Goal: Task Accomplishment & Management: Complete application form

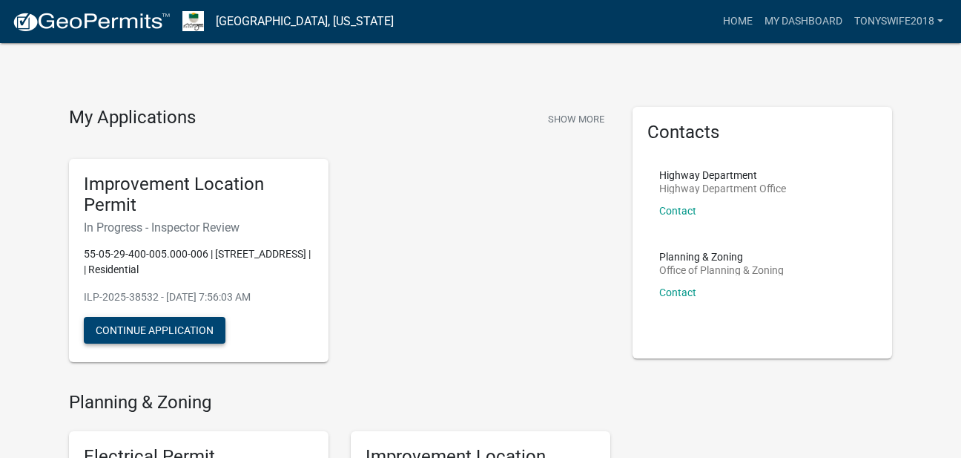
click at [184, 332] on button "Continue Application" at bounding box center [155, 330] width 142 height 27
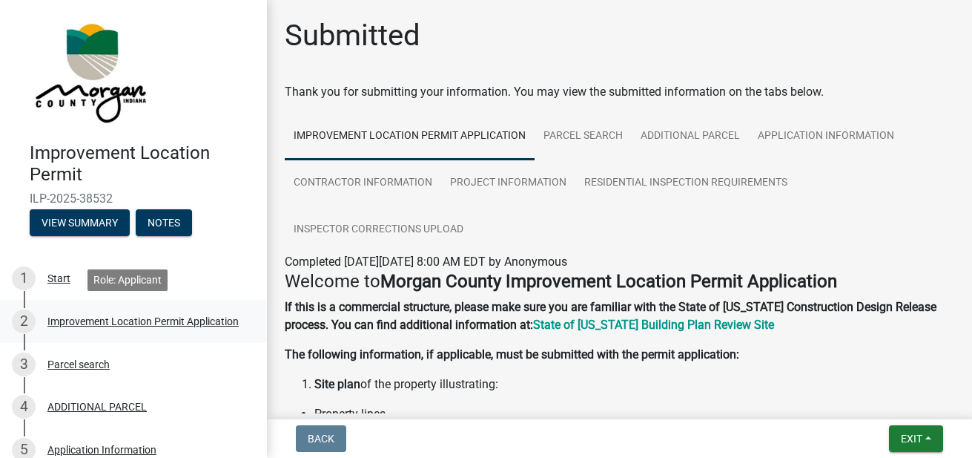
click at [179, 316] on div "Improvement Location Permit Application" at bounding box center [142, 321] width 191 height 10
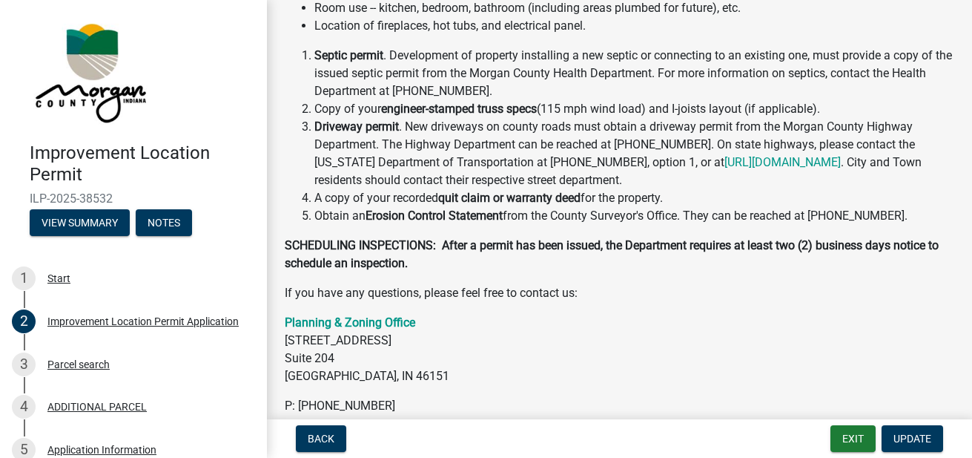
scroll to position [473, 0]
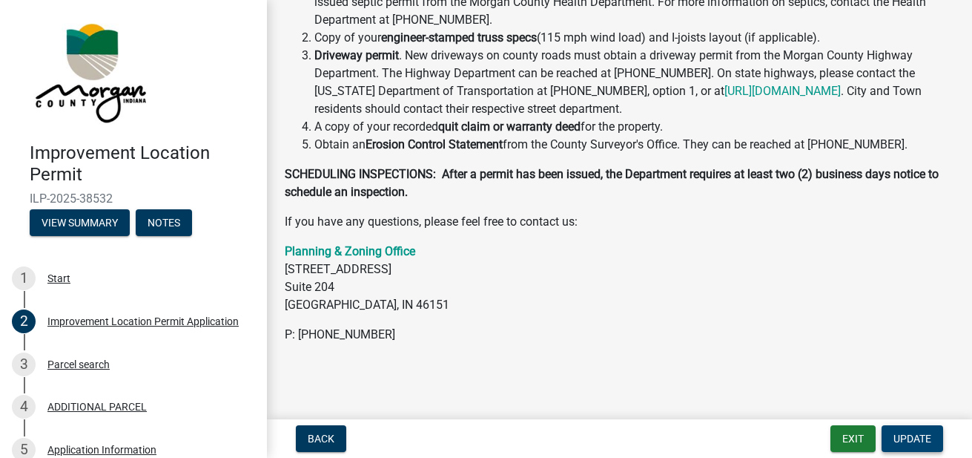
click at [903, 448] on button "Update" at bounding box center [913, 438] width 62 height 27
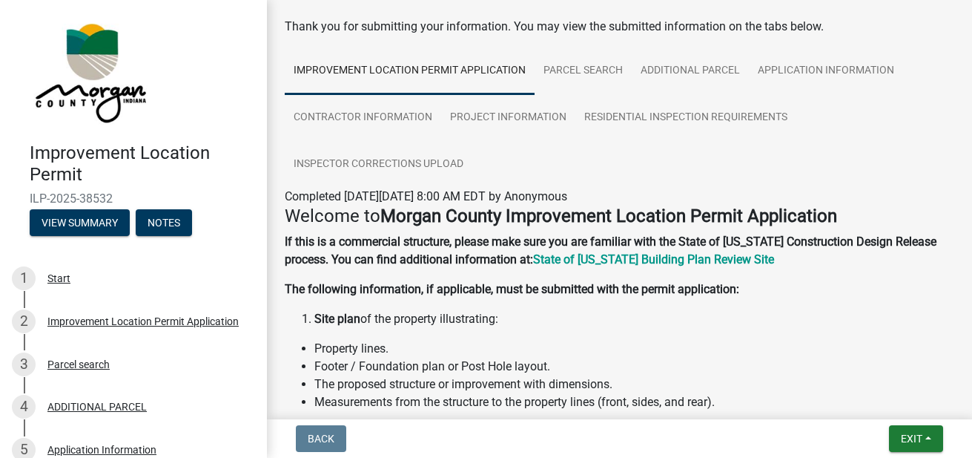
scroll to position [0, 0]
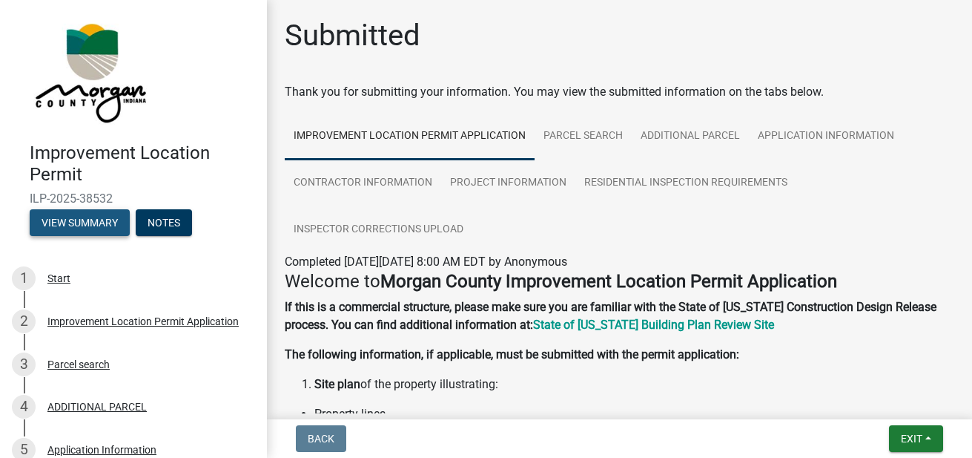
click at [78, 214] on button "View Summary" at bounding box center [80, 222] width 100 height 27
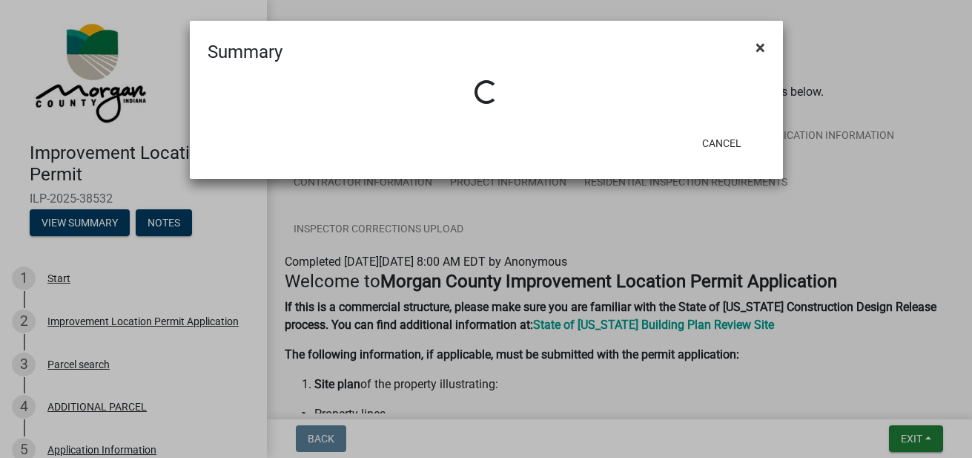
click at [762, 52] on span "×" at bounding box center [761, 47] width 10 height 21
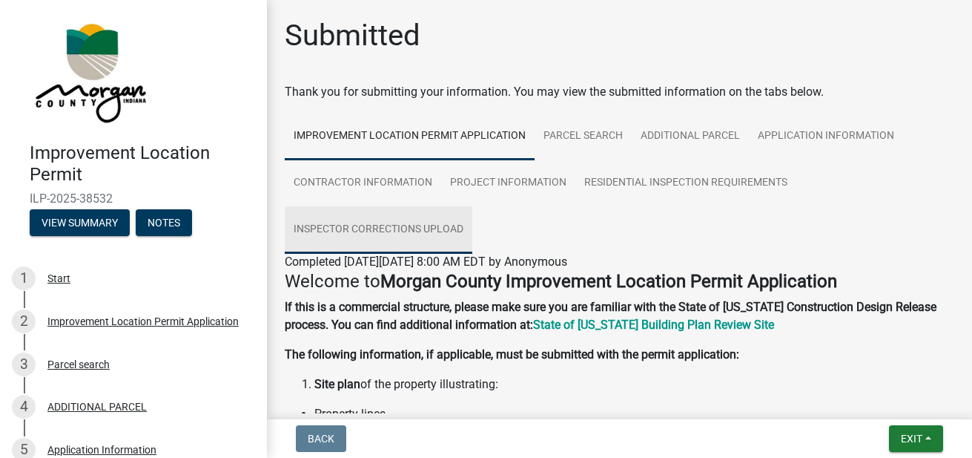
click at [437, 221] on link "Inspector Corrections Upload" at bounding box center [379, 229] width 188 height 47
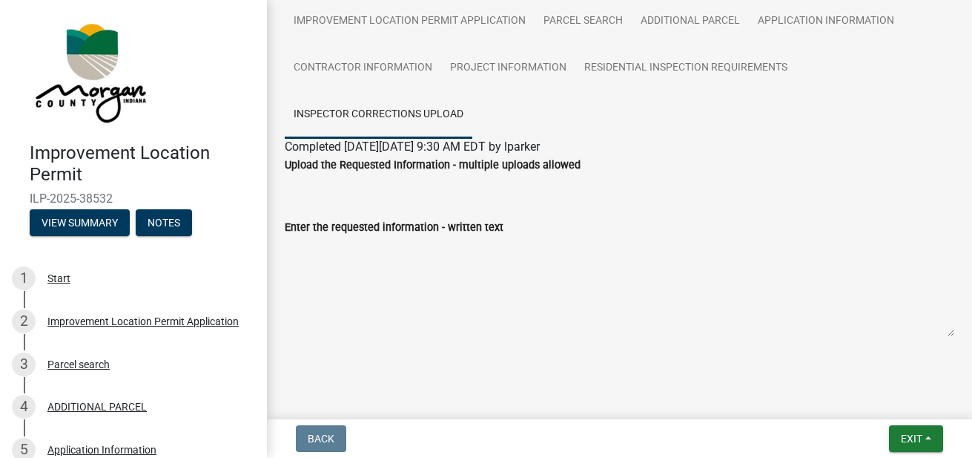
scroll to position [126, 0]
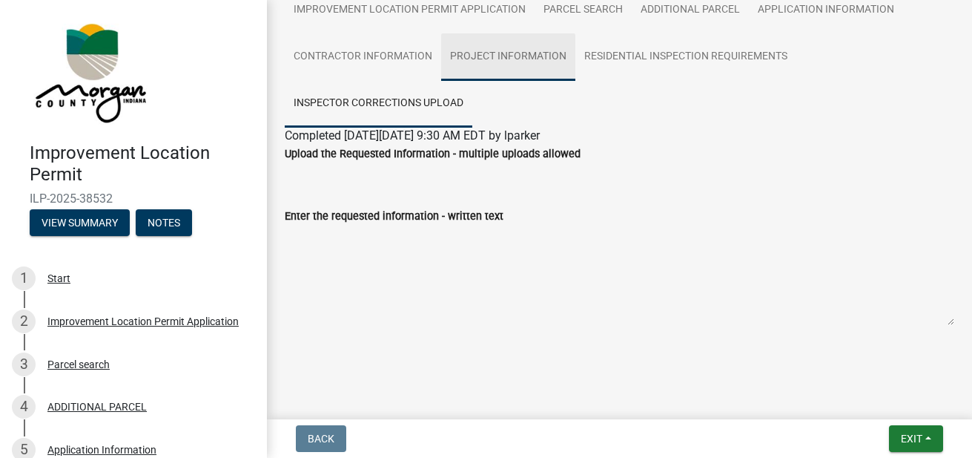
click at [502, 57] on link "Project Information" at bounding box center [508, 56] width 134 height 47
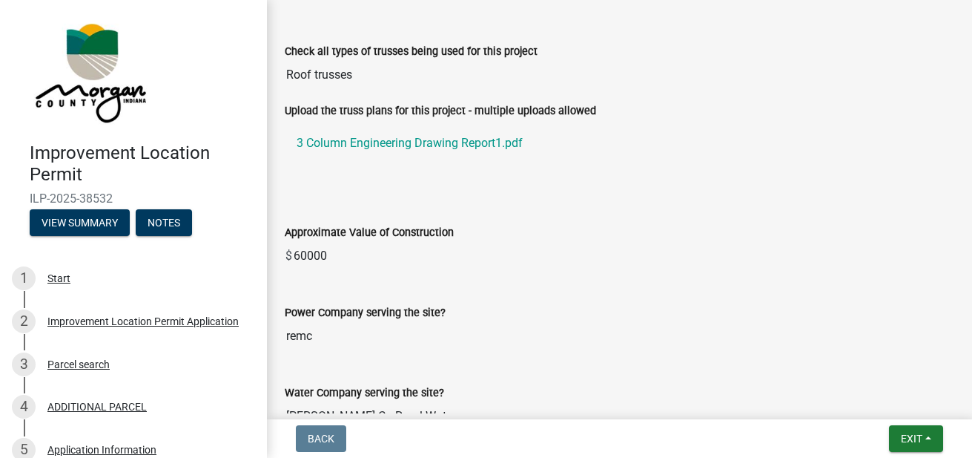
scroll to position [1417, 0]
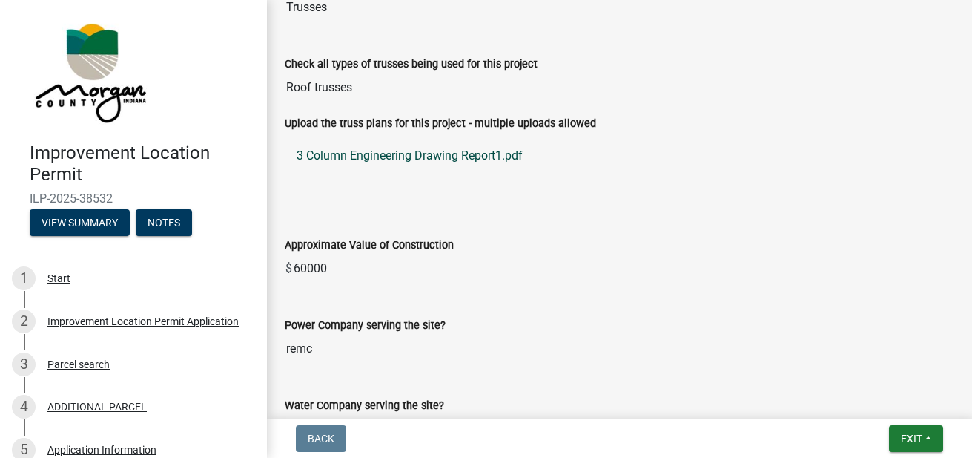
click at [392, 155] on link "3 Column Engineering Drawing Report1.pdf" at bounding box center [620, 156] width 670 height 36
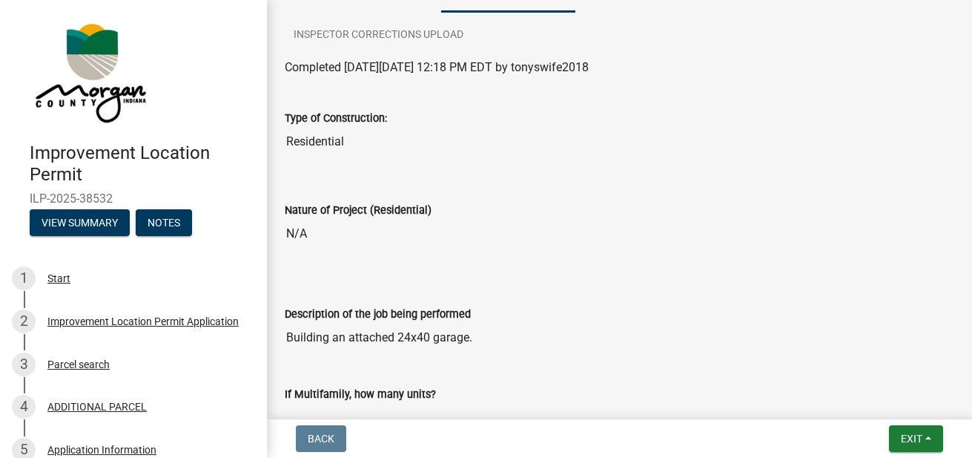
scroll to position [39, 0]
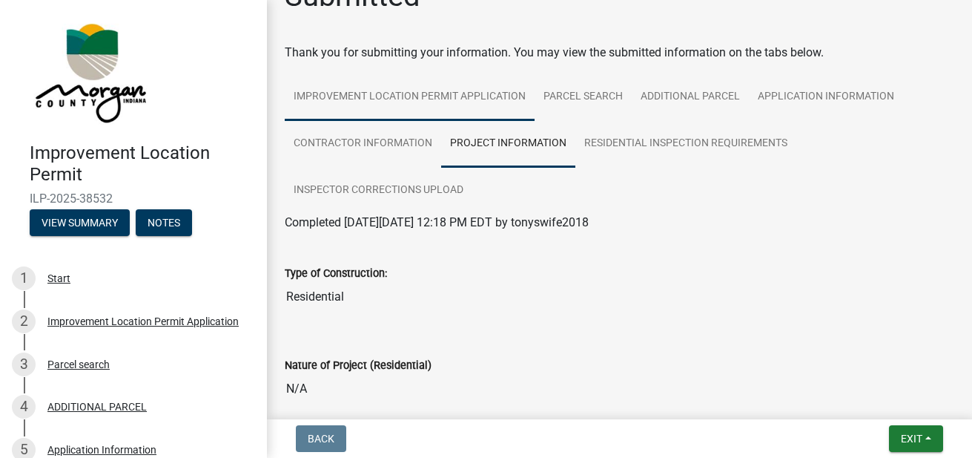
click at [406, 90] on link "Improvement Location Permit Application" at bounding box center [410, 96] width 250 height 47
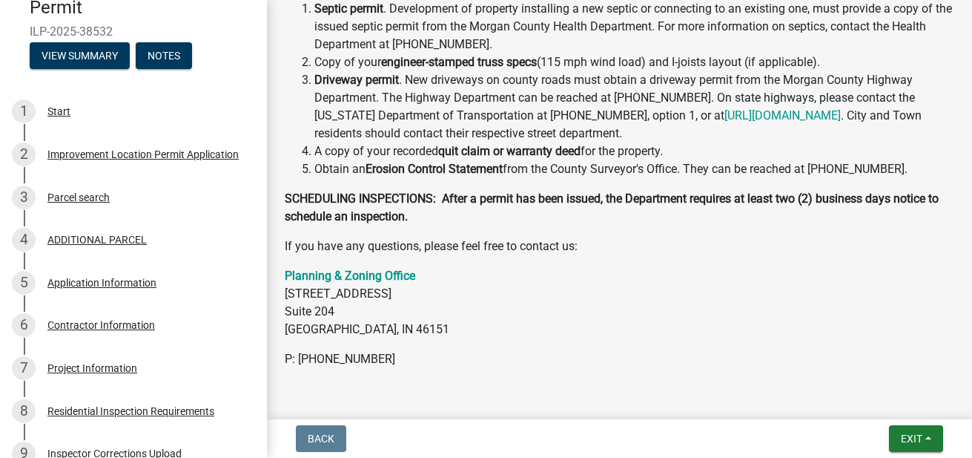
scroll to position [331, 0]
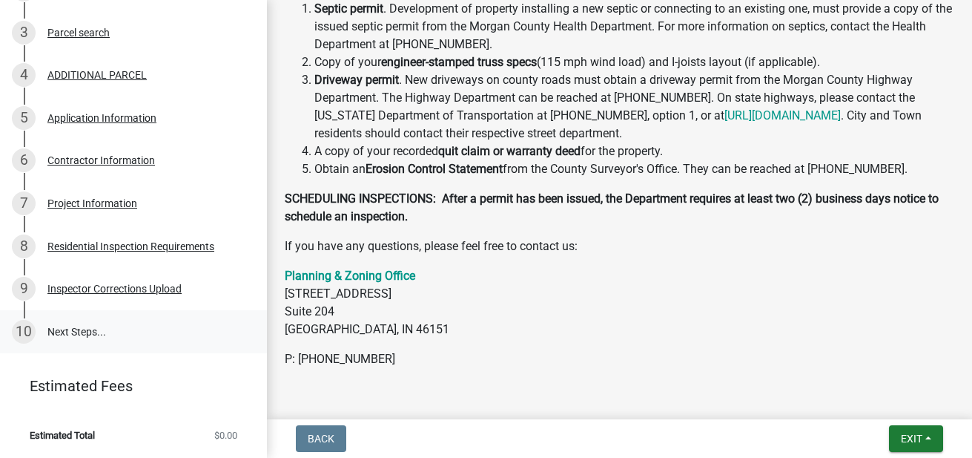
click at [73, 321] on link "10 Next Steps..." at bounding box center [133, 331] width 267 height 43
click at [87, 289] on div "Inspector Corrections Upload" at bounding box center [114, 288] width 134 height 10
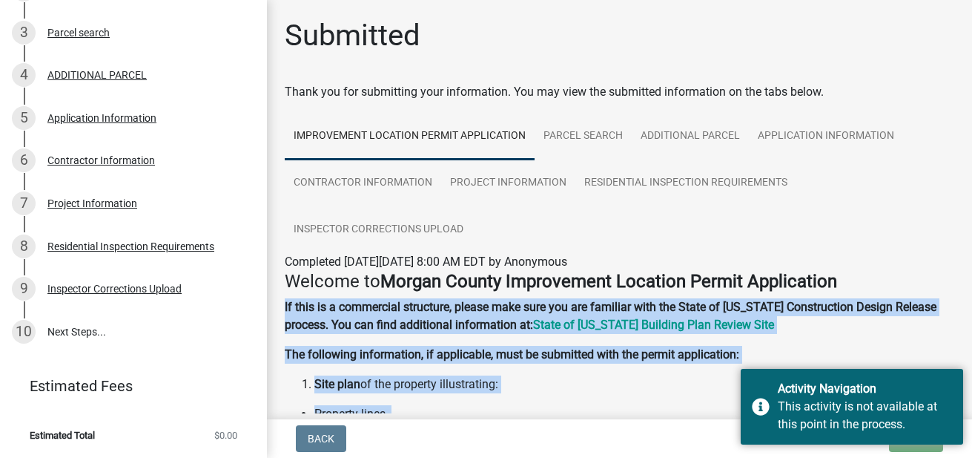
drag, startPoint x: 940, startPoint y: 285, endPoint x: 975, endPoint y: 225, distance: 69.4
click at [960, 225] on html "Internet Explorer does NOT work with GeoPermits. Get a new browser for more sec…" at bounding box center [486, 229] width 972 height 458
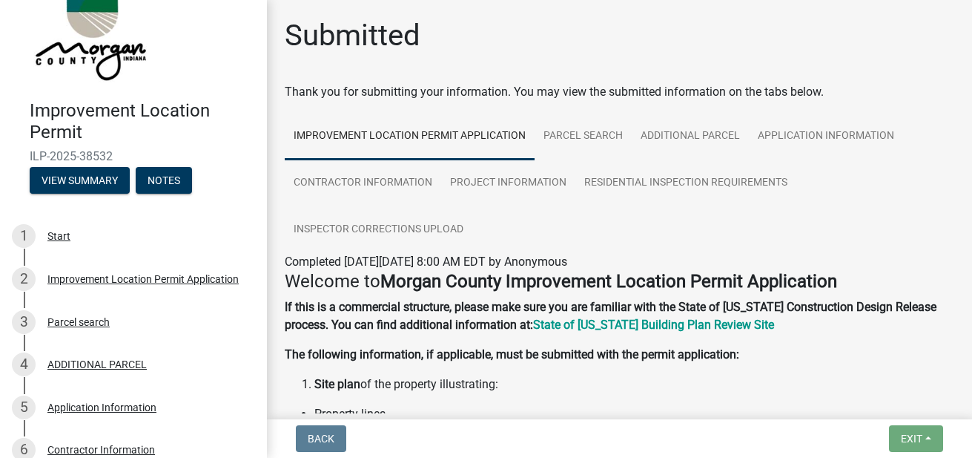
scroll to position [31, 0]
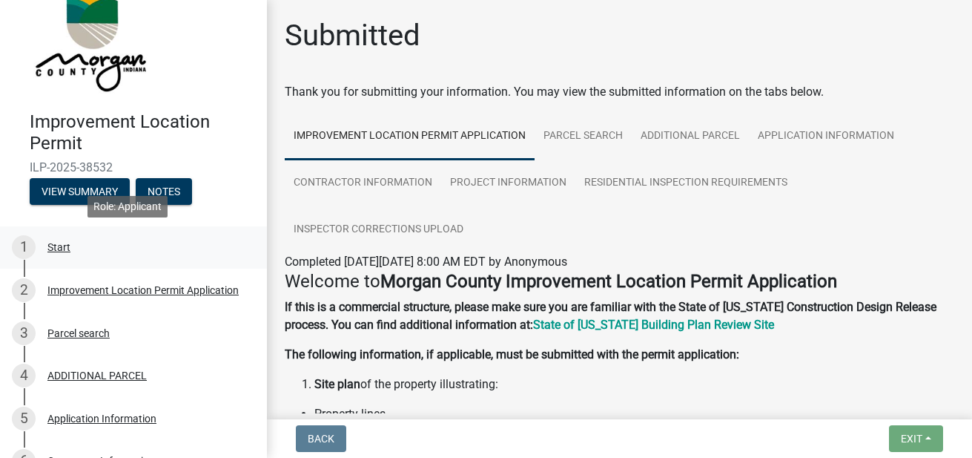
click at [56, 245] on div "Start" at bounding box center [58, 247] width 23 height 10
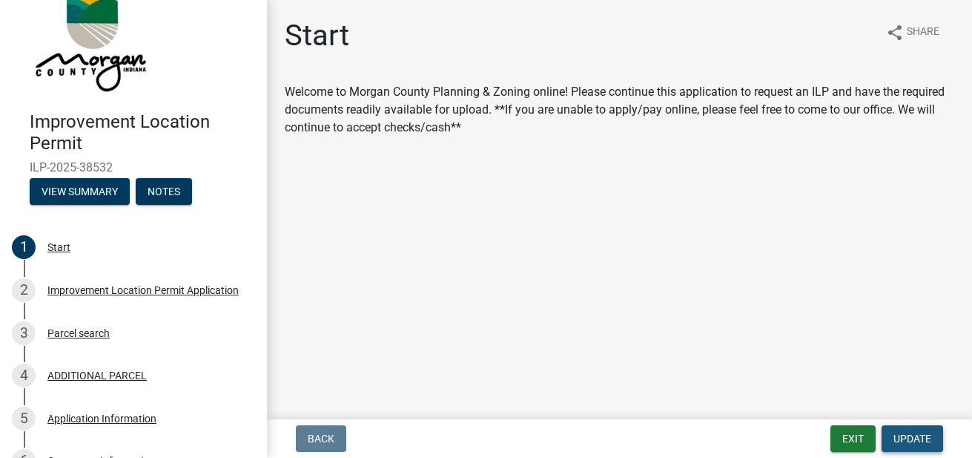
click at [927, 431] on button "Update" at bounding box center [913, 438] width 62 height 27
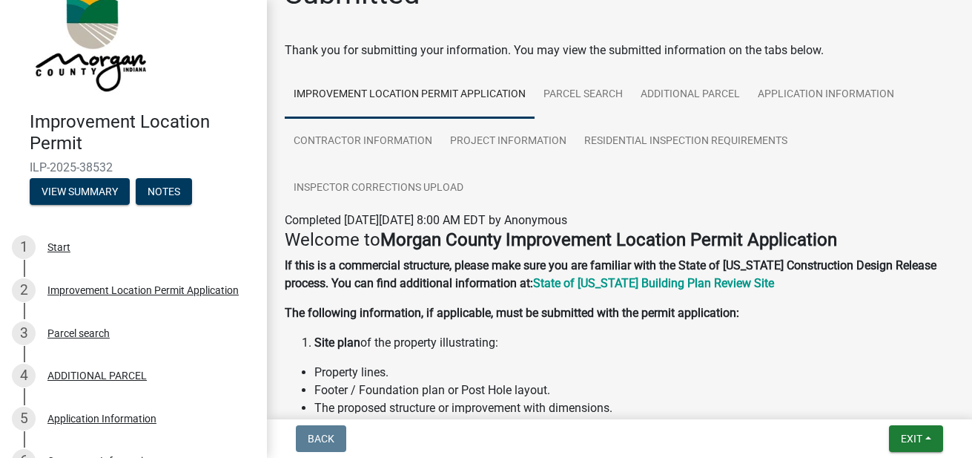
scroll to position [0, 0]
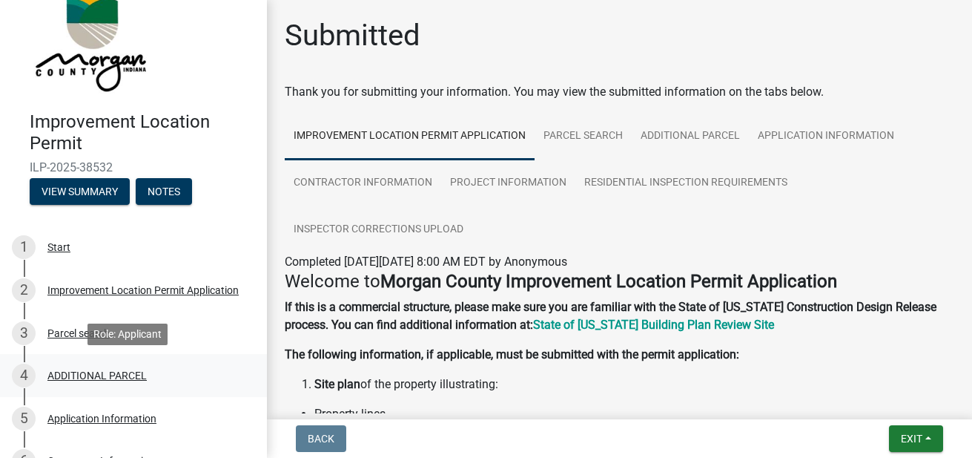
click at [110, 379] on div "ADDITIONAL PARCEL" at bounding box center [96, 375] width 99 height 10
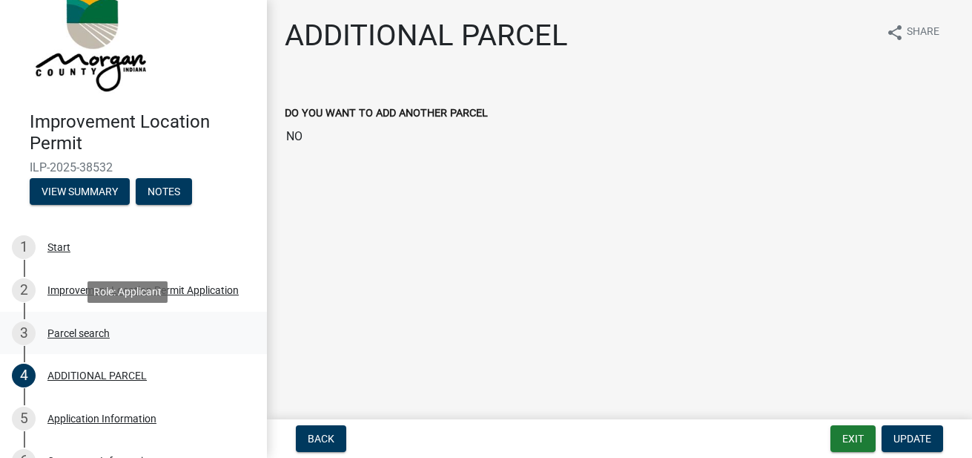
click at [73, 329] on div "Parcel search" at bounding box center [78, 333] width 62 height 10
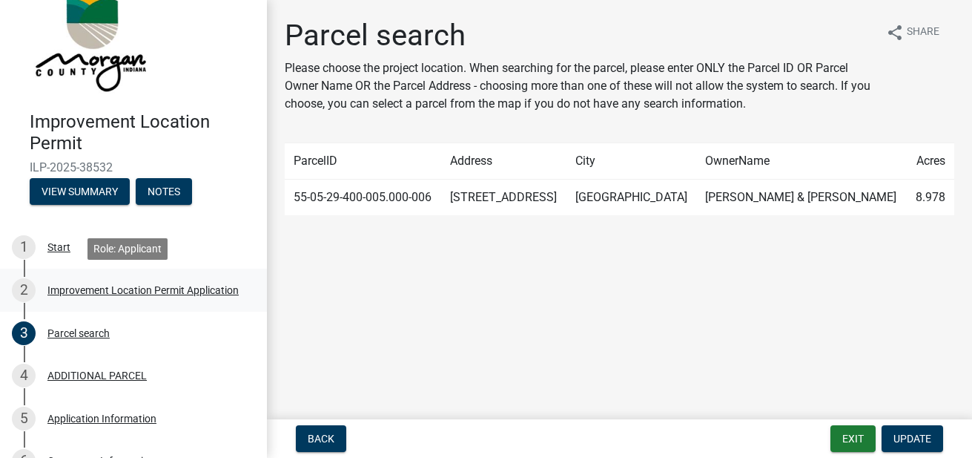
click at [59, 294] on div "Improvement Location Permit Application" at bounding box center [142, 290] width 191 height 10
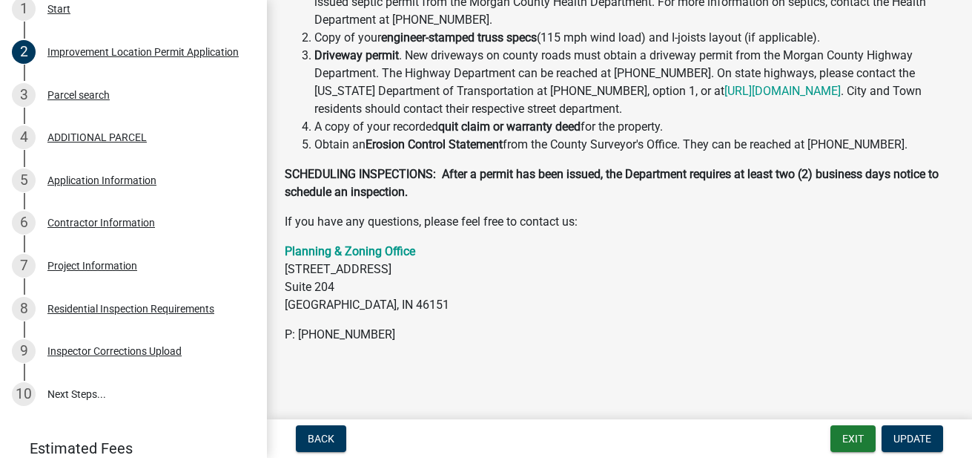
scroll to position [271, 0]
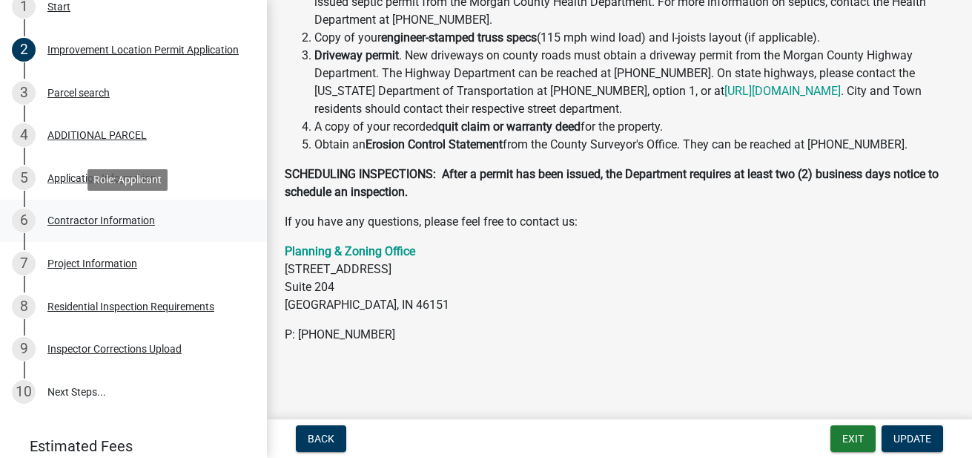
click at [64, 215] on div "Contractor Information" at bounding box center [101, 220] width 108 height 10
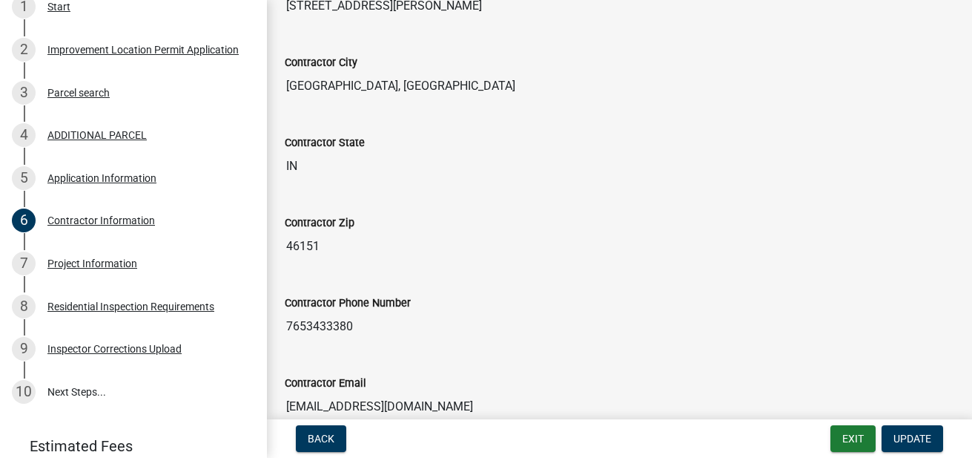
scroll to position [322, 0]
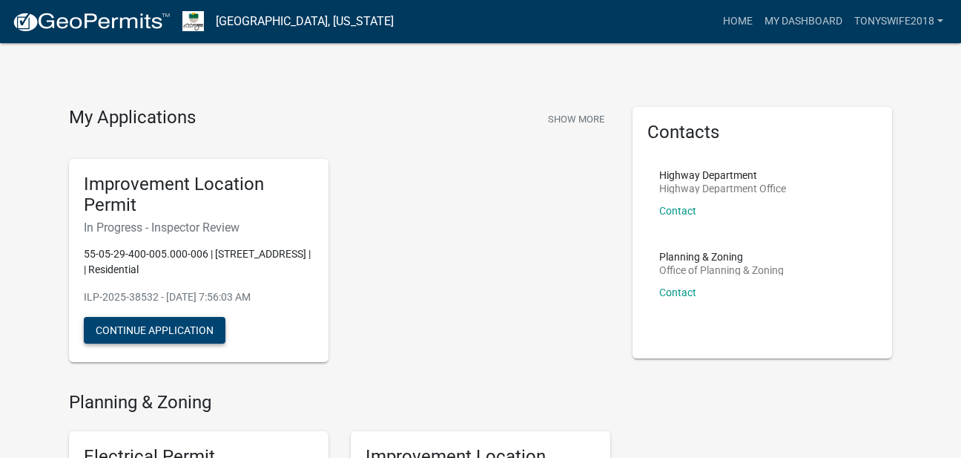
click at [115, 337] on button "Continue Application" at bounding box center [155, 330] width 142 height 27
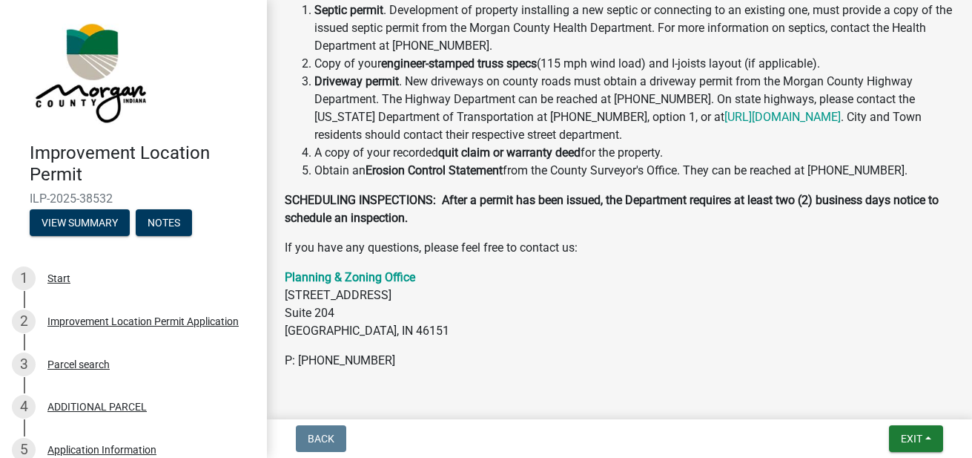
scroll to position [679, 0]
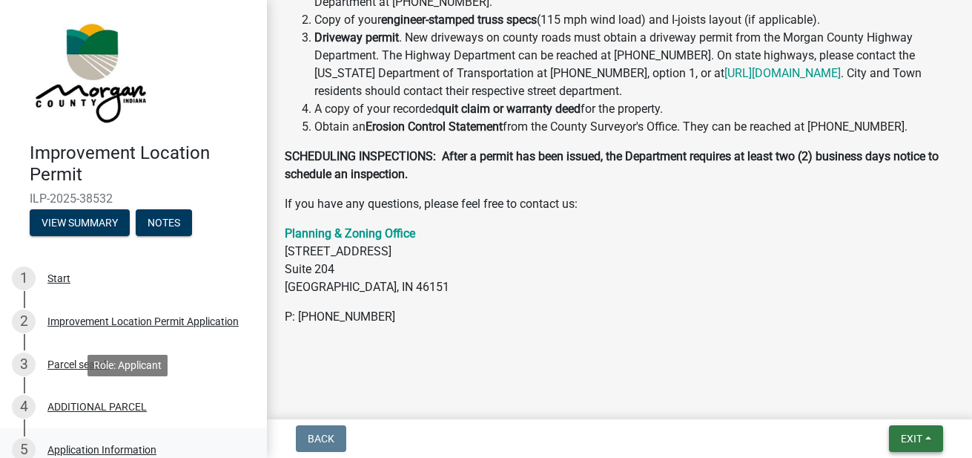
drag, startPoint x: 919, startPoint y: 427, endPoint x: 18, endPoint y: 429, distance: 901.0
click at [18, 429] on wm-app "Improvement Location Permit ILP-2025-38532 View Summary Notes 1 Start 2 Improve…" at bounding box center [486, 229] width 972 height 458
click at [89, 316] on div "Improvement Location Permit Application" at bounding box center [142, 321] width 191 height 10
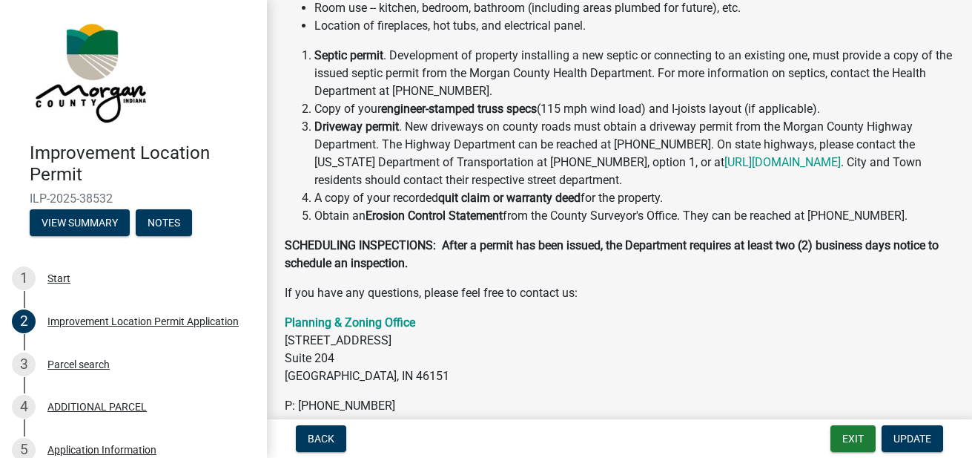
scroll to position [473, 0]
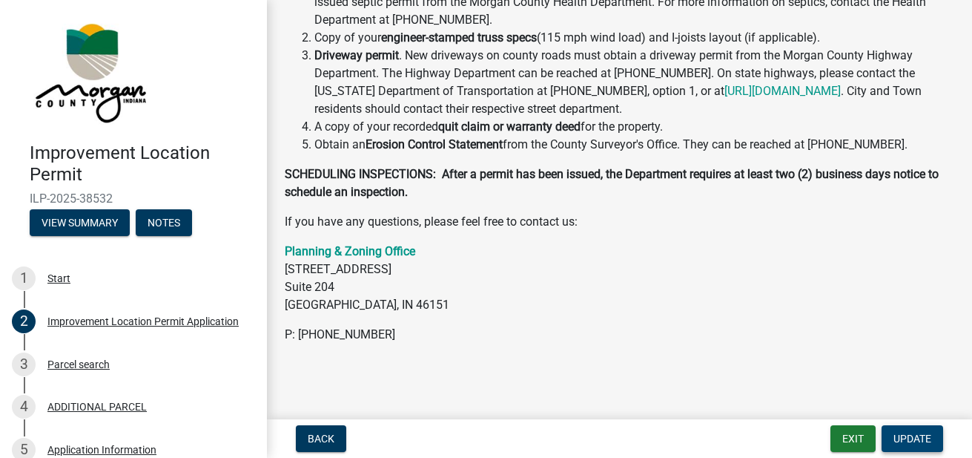
click at [911, 441] on span "Update" at bounding box center [913, 438] width 38 height 12
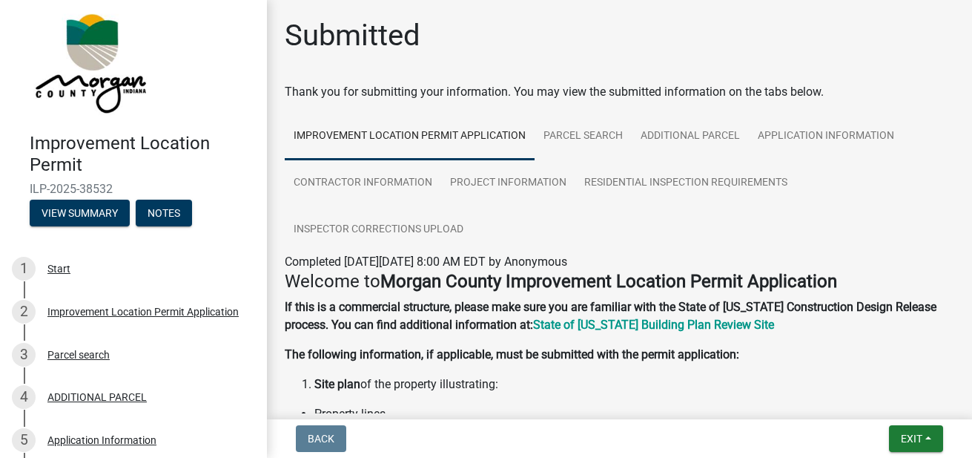
scroll to position [0, 0]
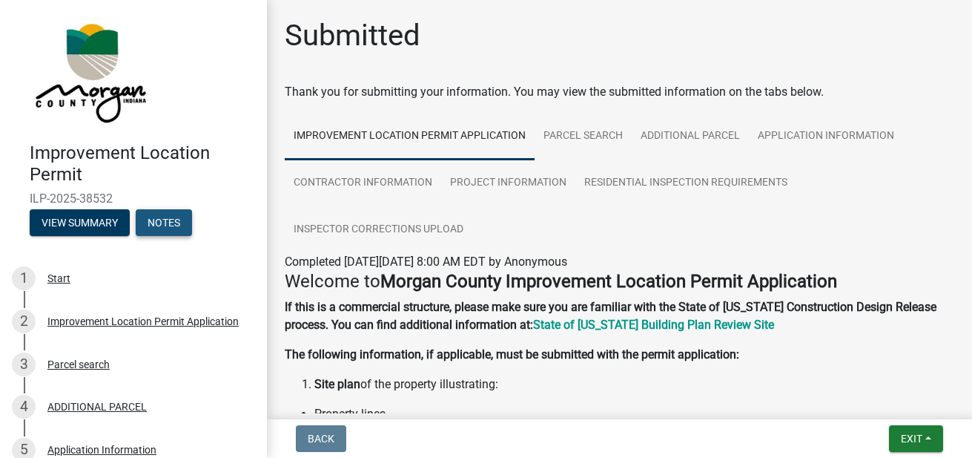
click at [154, 217] on button "Notes" at bounding box center [164, 222] width 56 height 27
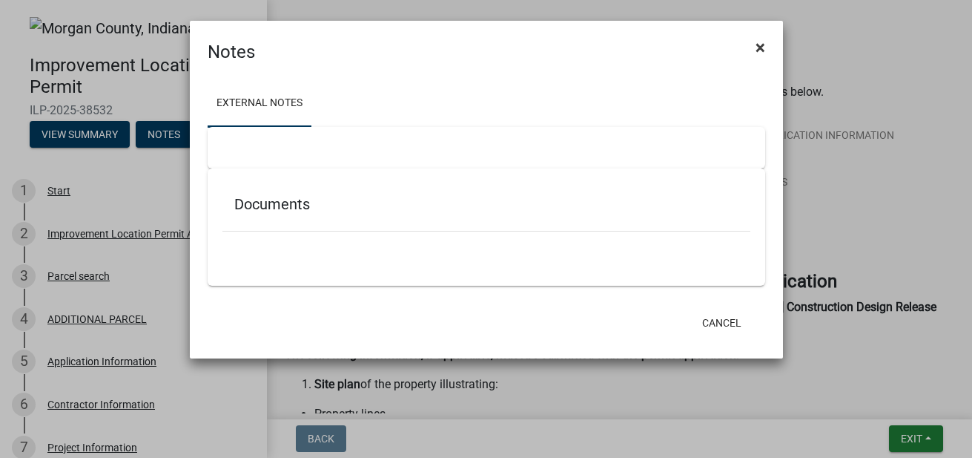
click at [757, 44] on span "×" at bounding box center [761, 47] width 10 height 21
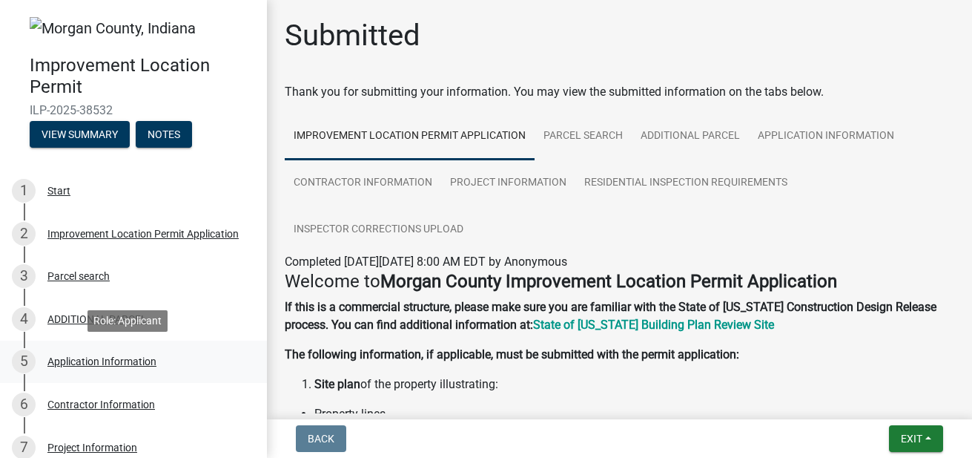
click at [114, 362] on div "Application Information" at bounding box center [101, 361] width 109 height 10
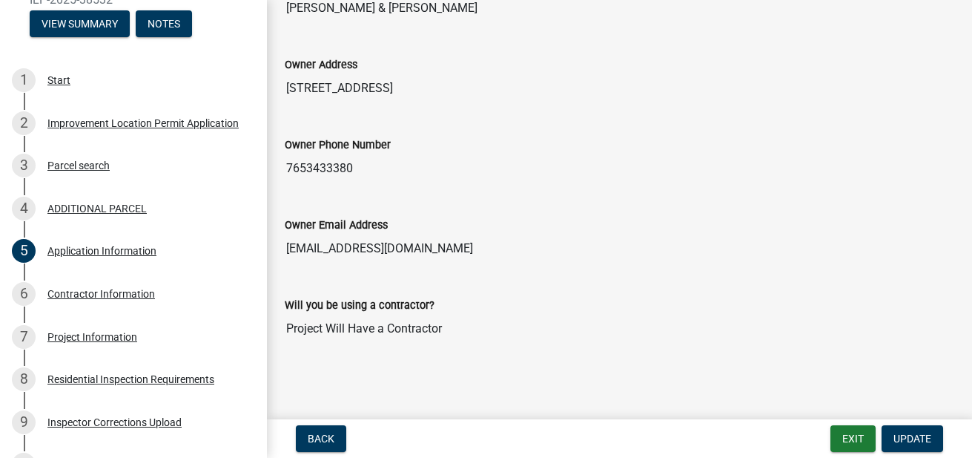
scroll to position [120, 0]
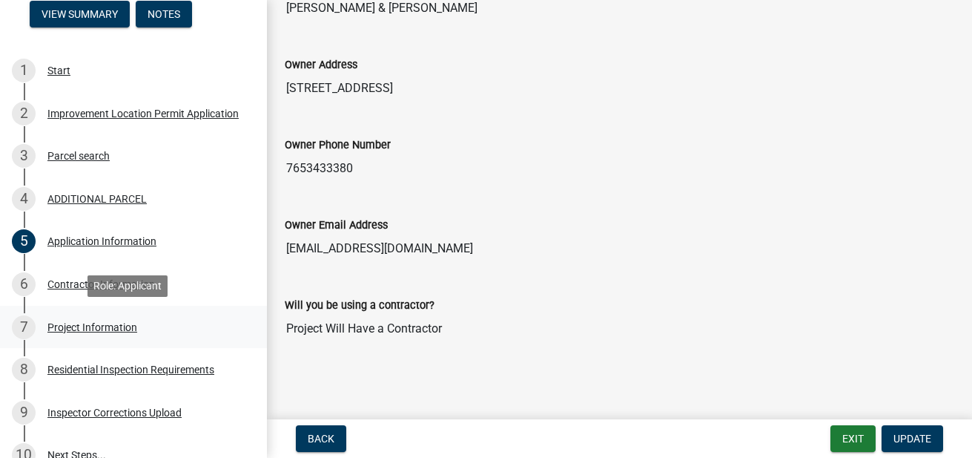
click at [90, 326] on div "Project Information" at bounding box center [92, 327] width 90 height 10
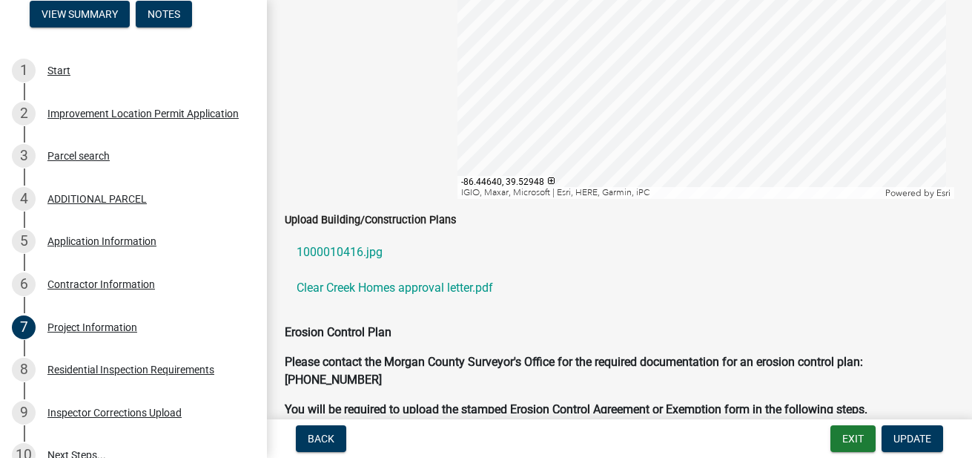
scroll to position [2850, 0]
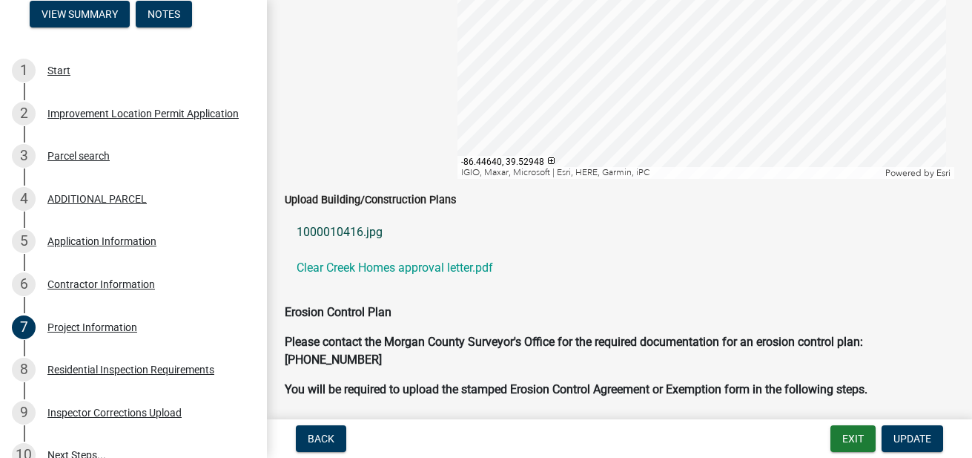
click at [354, 235] on link "1000010416.jpg" at bounding box center [620, 232] width 670 height 36
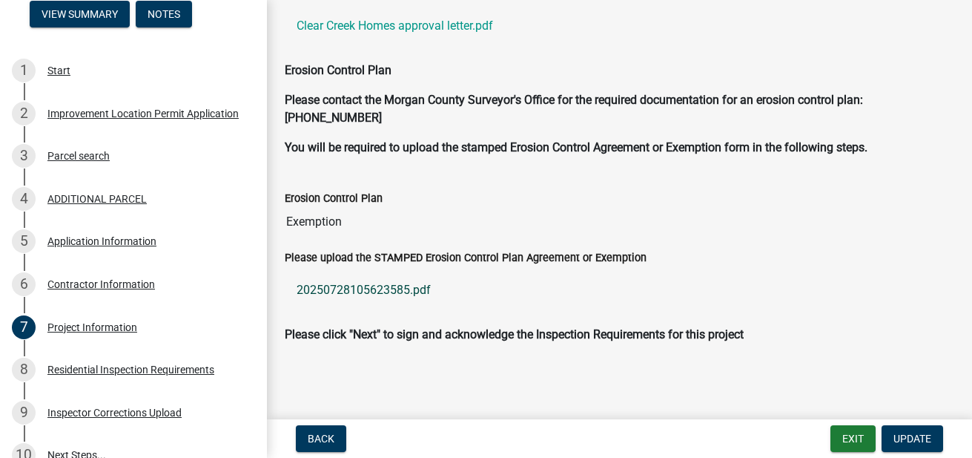
click at [399, 283] on link "20250728105623585.pdf" at bounding box center [620, 290] width 670 height 36
